Goal: Check status

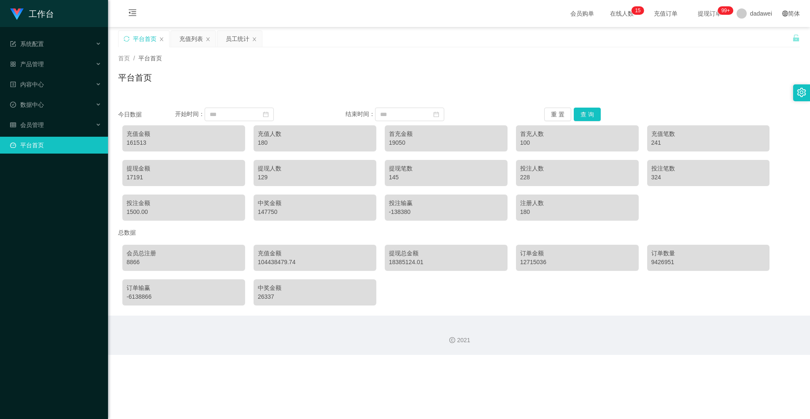
click at [598, 121] on div "充值金额 161513 充值人数 180 首充金额 19050 首充人数 100 充值笔数 241 提现金额 17191 提现人数 129 提现笔数 145 …" at bounding box center [459, 173] width 682 height 104
click at [596, 114] on button "查 询" at bounding box center [587, 114] width 27 height 13
click at [584, 118] on button "查 询" at bounding box center [587, 114] width 27 height 13
click at [579, 109] on button "查 询" at bounding box center [587, 114] width 27 height 13
